Goal: Task Accomplishment & Management: Manage account settings

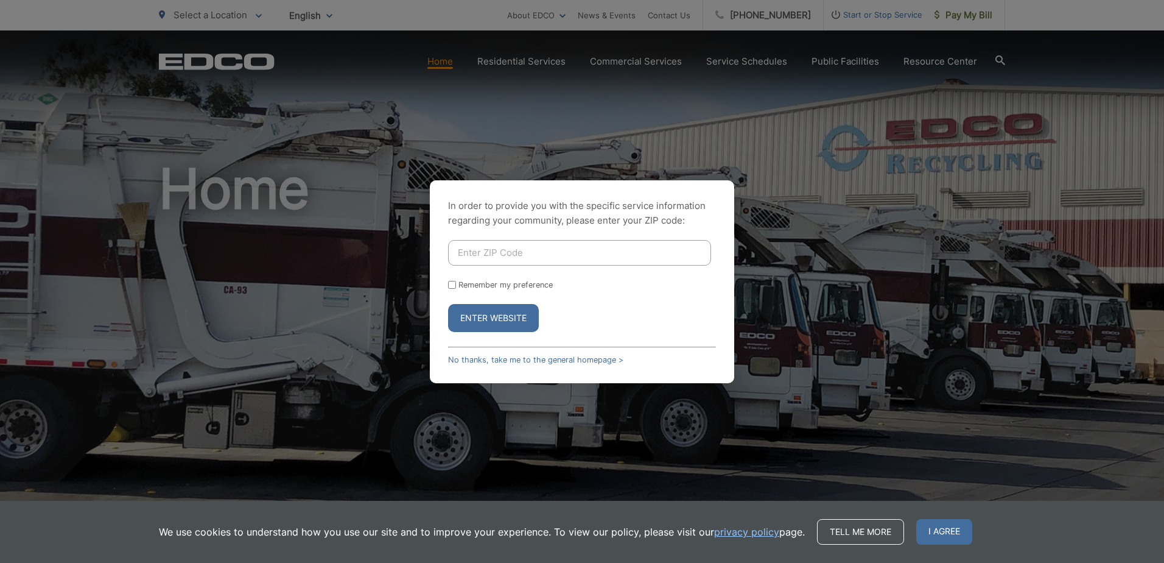
click at [531, 249] on input "Enter ZIP Code" at bounding box center [579, 253] width 263 height 26
type input "91941"
click at [495, 324] on button "Enter Website" at bounding box center [493, 318] width 91 height 28
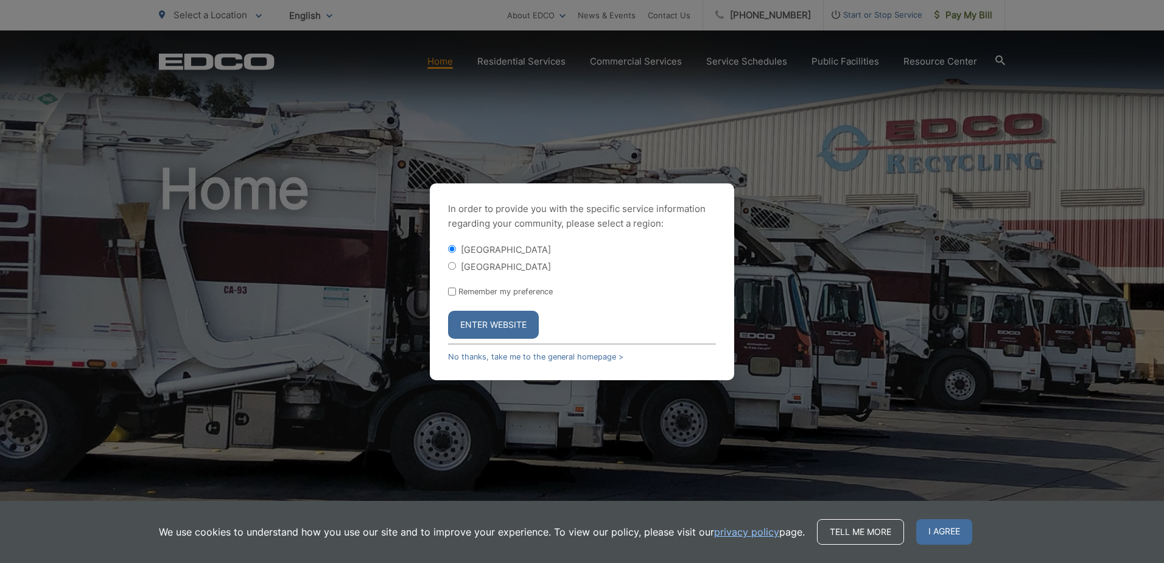
click at [453, 266] on input "[GEOGRAPHIC_DATA]" at bounding box center [452, 266] width 8 height 8
radio input "true"
click at [490, 318] on button "Enter Website" at bounding box center [493, 325] width 91 height 28
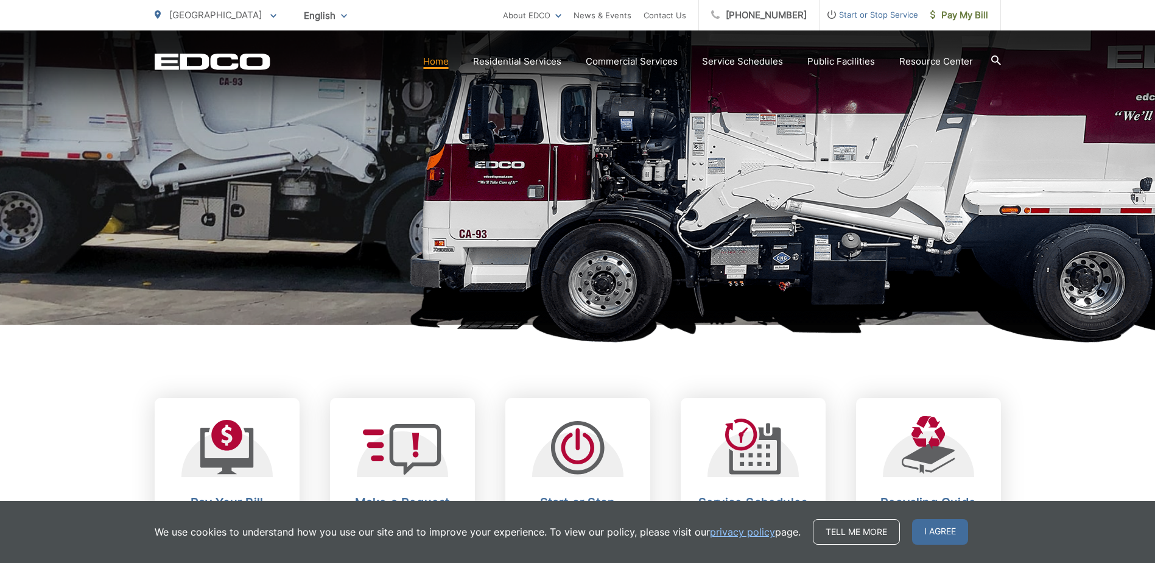
scroll to position [304, 0]
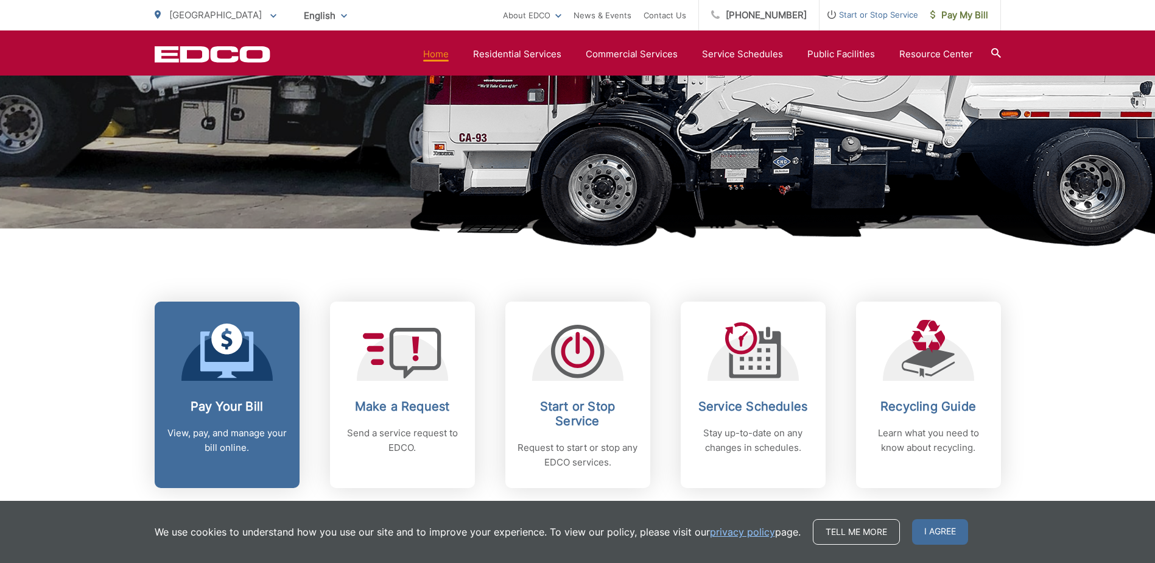
click at [261, 426] on p "View, pay, and manage your bill online." at bounding box center [227, 440] width 121 height 29
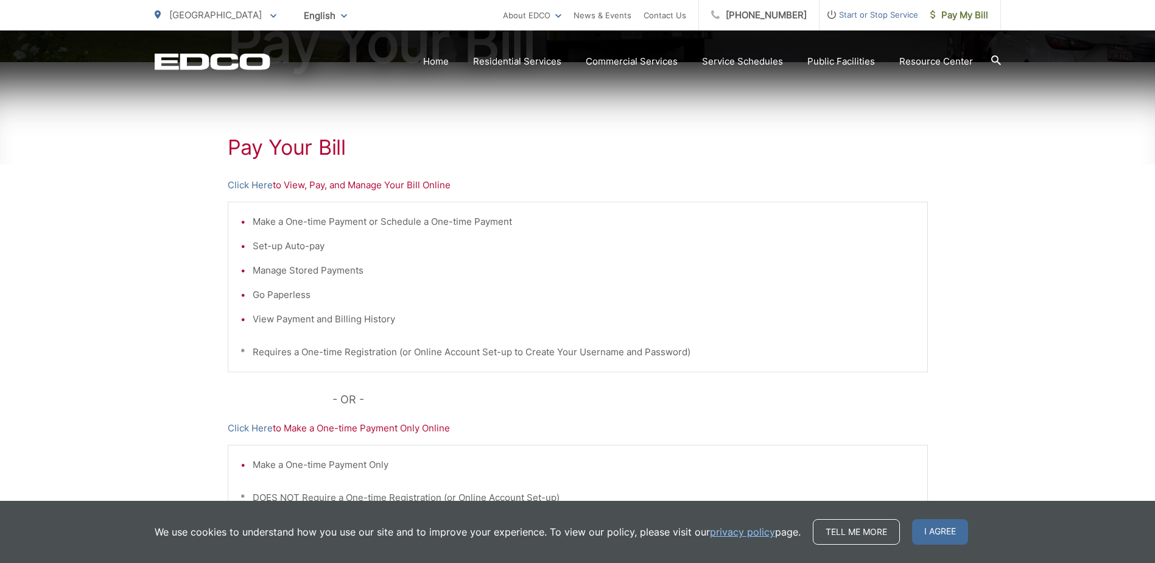
scroll to position [183, 0]
click at [239, 182] on link "Click Here" at bounding box center [250, 184] width 45 height 15
